Goal: Transaction & Acquisition: Purchase product/service

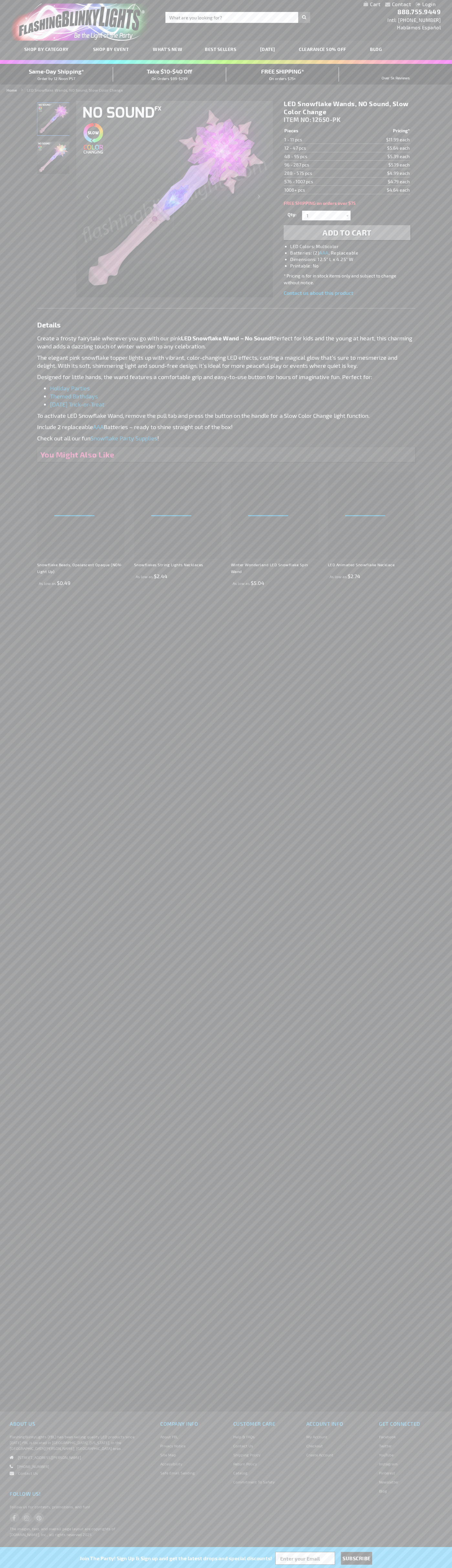
click at [226, 342] on p "Create a frosty fairytale wherever you go with our pink LED Snowflake Wand – No…" at bounding box center [226, 342] width 378 height 16
click at [347, 233] on span "Add to Cart" at bounding box center [347, 232] width 49 height 9
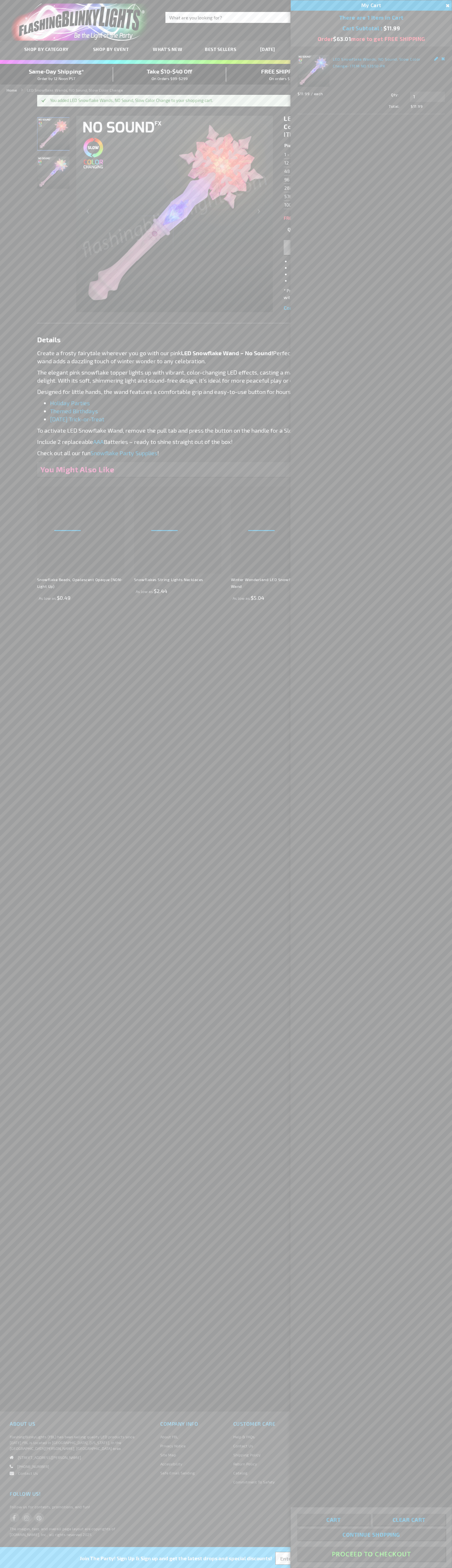
click at [371, 1554] on button "Proceed To Checkout" at bounding box center [371, 1554] width 148 height 15
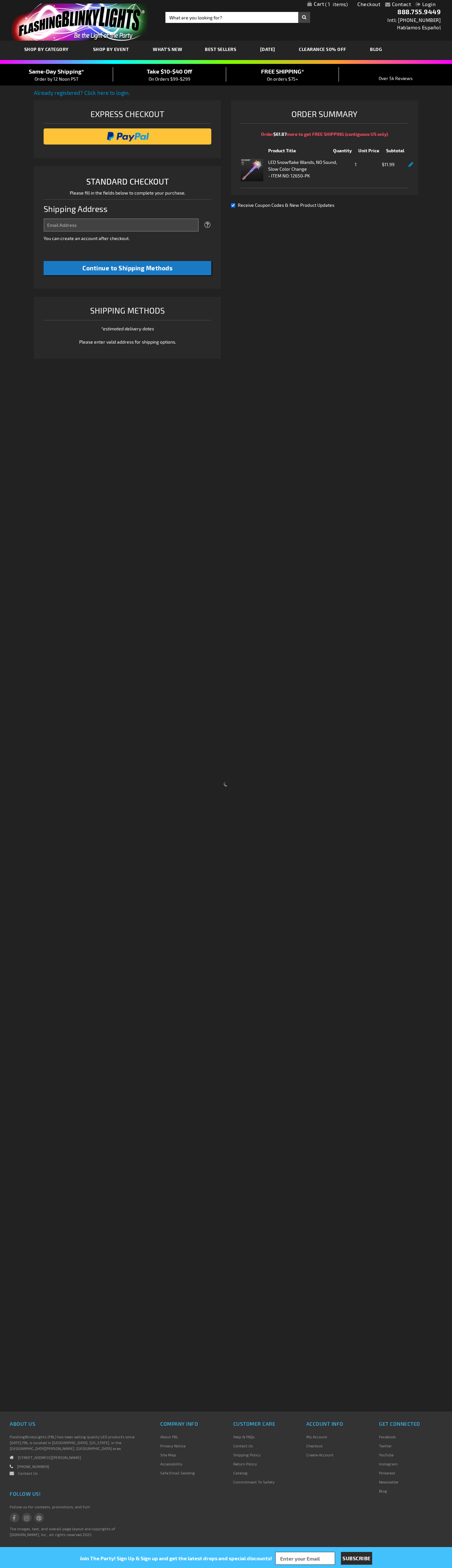
select select "US"
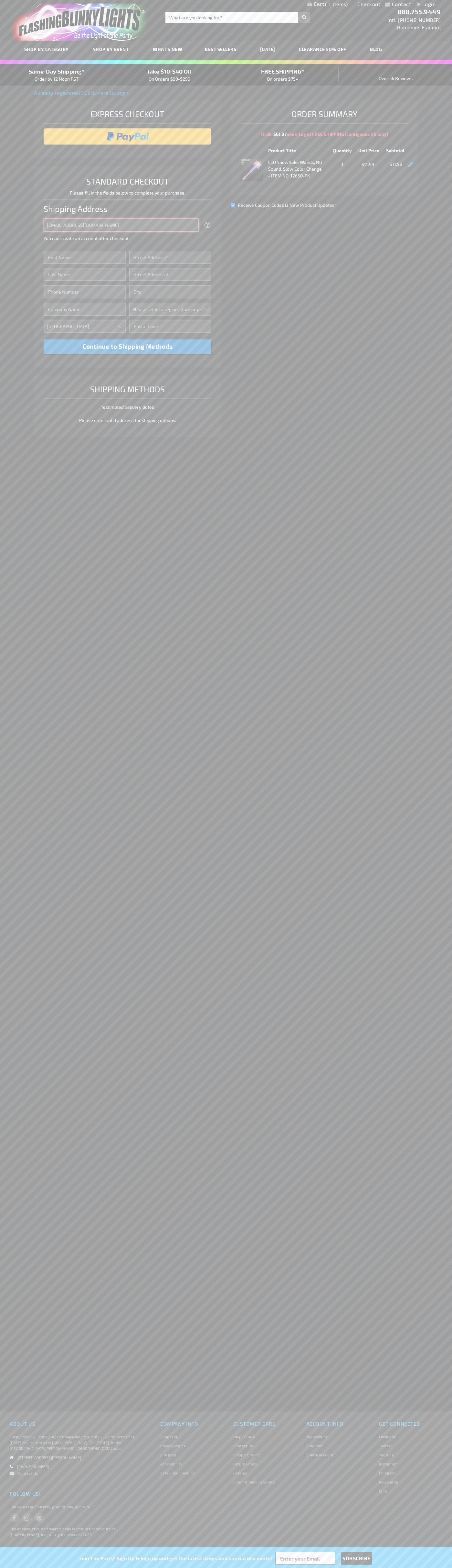
type input "johnsmith005@storebotmail.joonix.net"
type input "John"
type input "1600 Amphitheatre Parkway"
type input "First floor"
type input "mountain view"
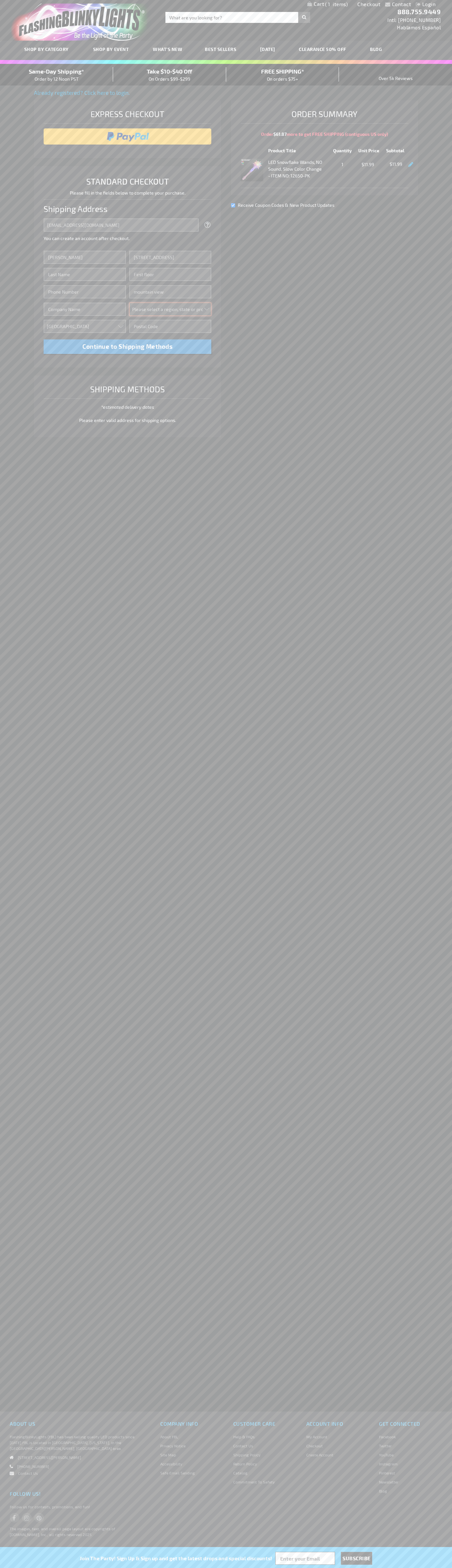
select select "12"
type input "94043"
type input "Smith"
type input "6502530000"
type input "John Smith"
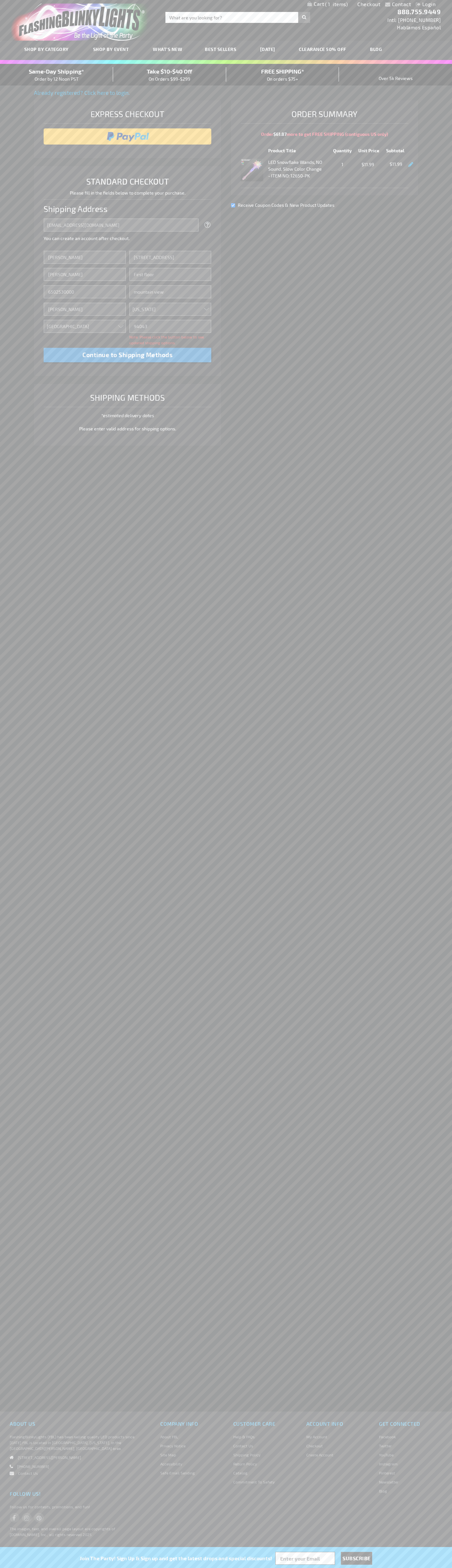
click at [57, 75] on div "Same-Day Shipping* Order by 12 Noon PST" at bounding box center [57, 74] width 113 height 15
click at [127, 136] on input "image" at bounding box center [127, 136] width 161 height 13
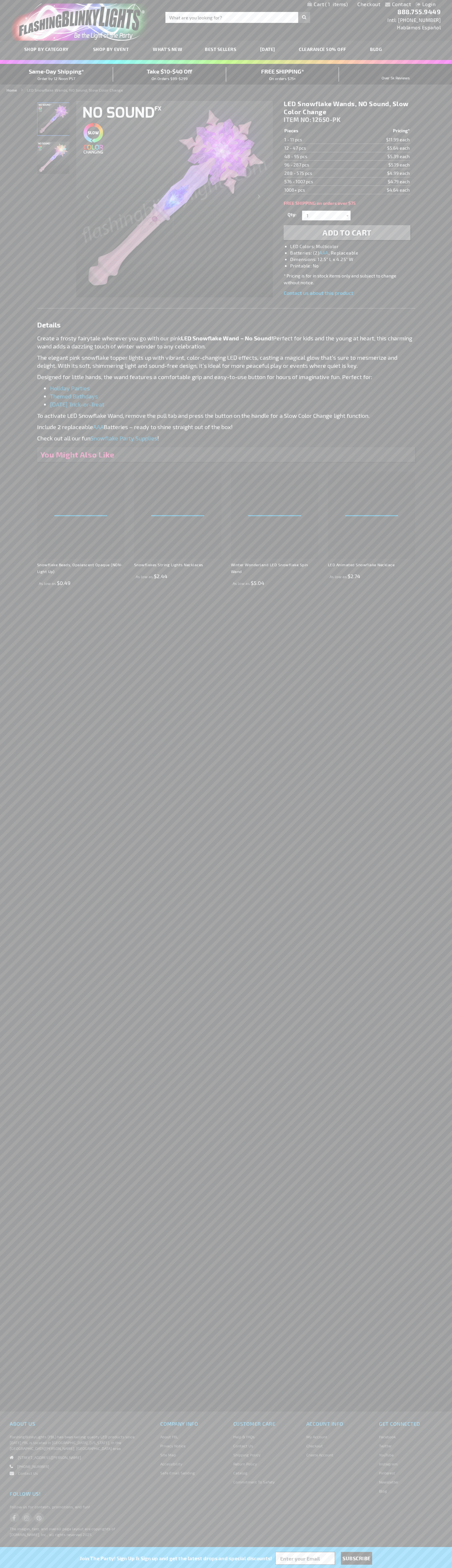
click at [327, 4] on span "1" at bounding box center [336, 4] width 23 height 6
